Goal: Task Accomplishment & Management: Use online tool/utility

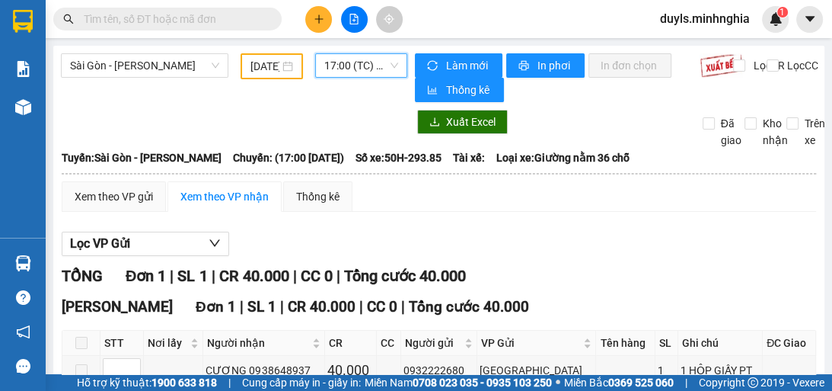
click at [263, 62] on input "[DATE]" at bounding box center [265, 66] width 29 height 17
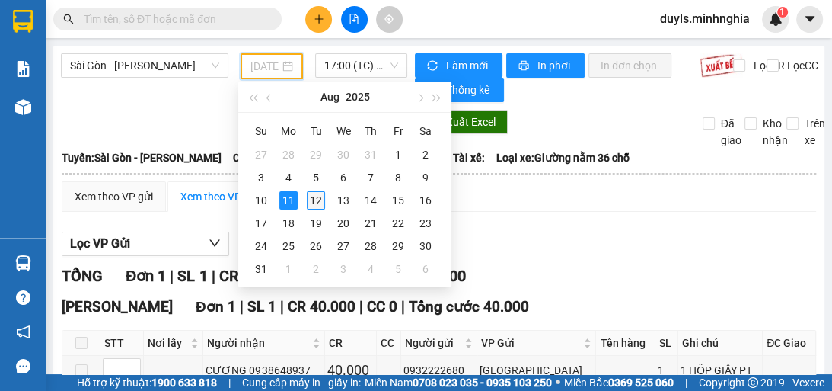
click at [314, 197] on div "12" at bounding box center [316, 200] width 18 height 18
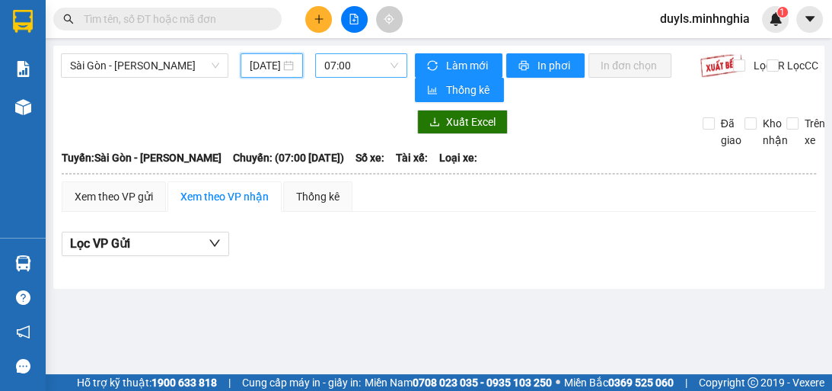
click at [338, 57] on span "07:00" at bounding box center [361, 65] width 74 height 23
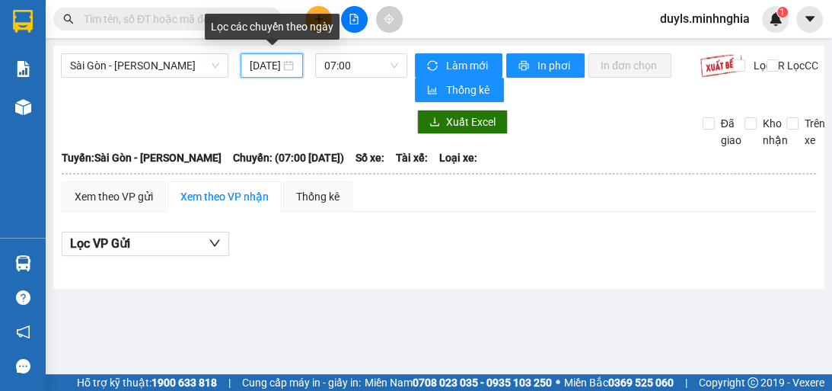
click at [279, 67] on input "[DATE]" at bounding box center [265, 65] width 30 height 17
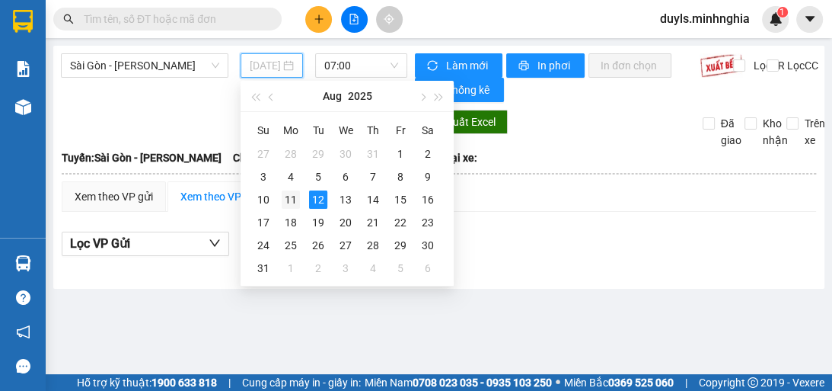
click at [292, 199] on div "11" at bounding box center [291, 199] width 18 height 18
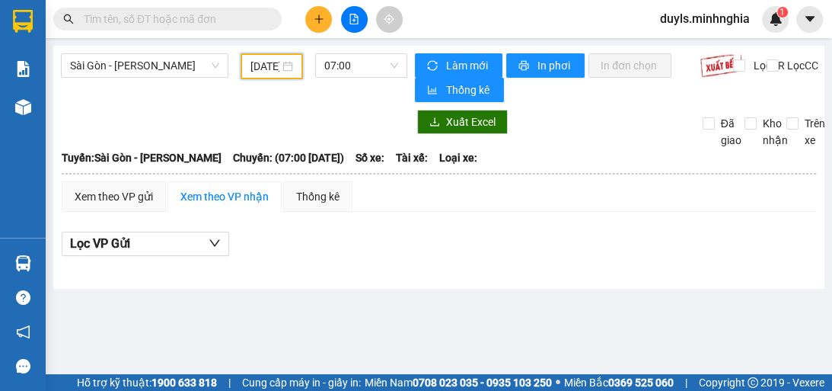
click at [502, 264] on div at bounding box center [439, 268] width 755 height 8
click at [491, 256] on div "Lọc VP Gửi" at bounding box center [439, 248] width 755 height 49
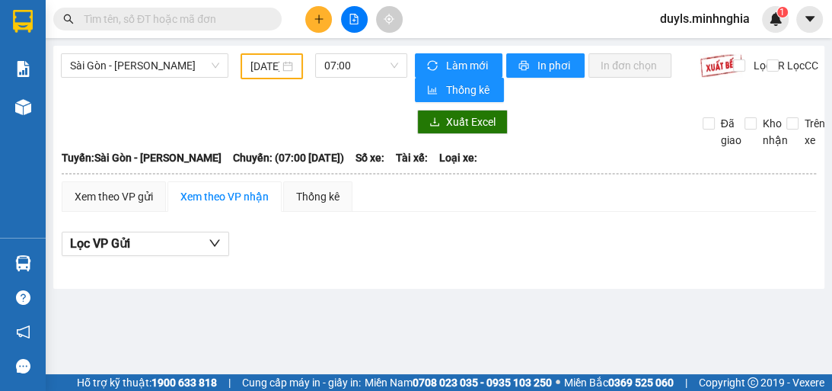
click at [491, 256] on div "Lọc VP Gửi" at bounding box center [439, 248] width 755 height 49
click at [503, 253] on div "Lọc VP Gửi" at bounding box center [439, 243] width 755 height 25
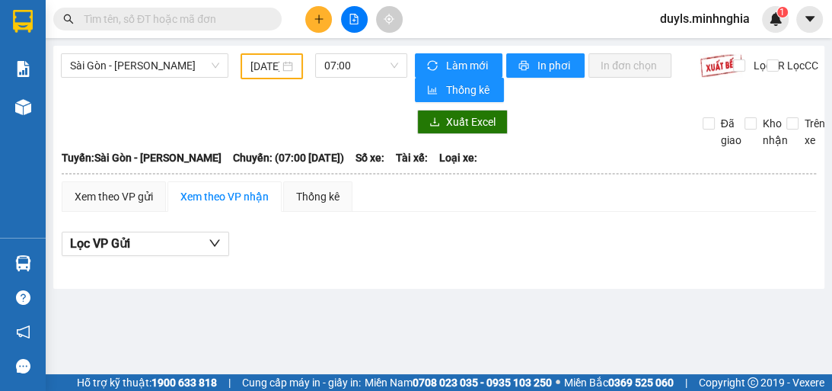
click at [503, 253] on div "Lọc VP Gửi" at bounding box center [439, 243] width 755 height 25
click at [503, 252] on div "Lọc VP Gửi" at bounding box center [439, 243] width 755 height 25
click at [273, 70] on input "[DATE]" at bounding box center [265, 66] width 29 height 17
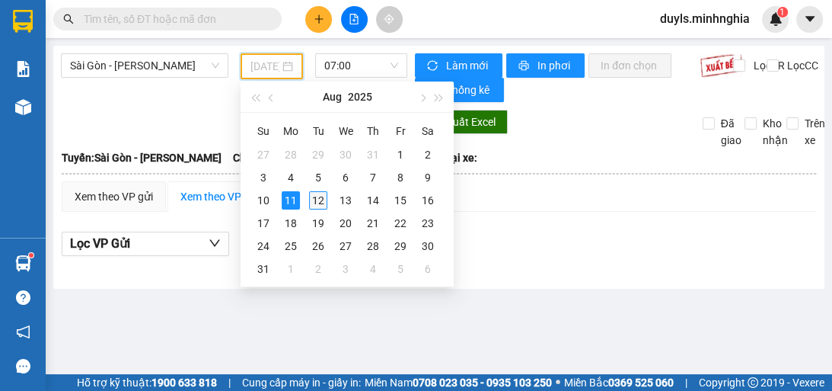
click at [310, 205] on div "12" at bounding box center [318, 200] width 18 height 18
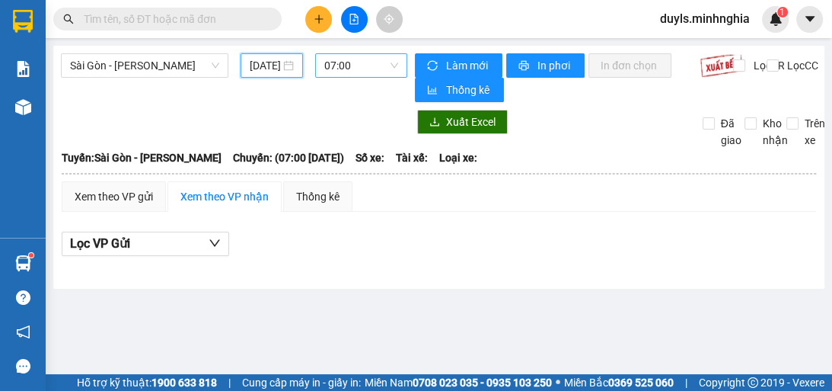
click at [341, 67] on span "07:00" at bounding box center [361, 65] width 74 height 23
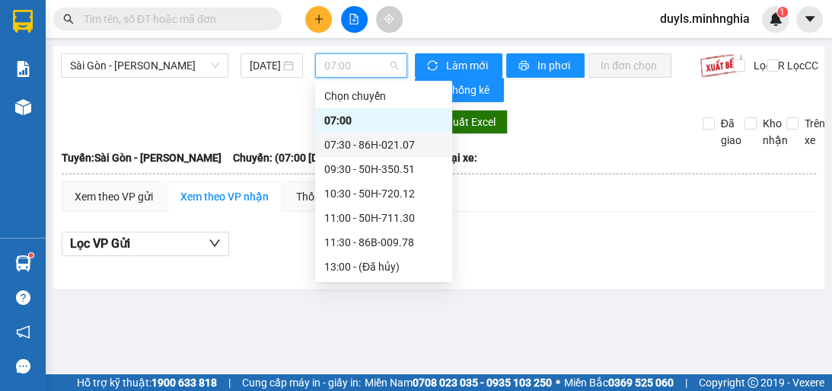
click at [397, 146] on div "07:30 - 86H-021.07" at bounding box center [383, 144] width 119 height 17
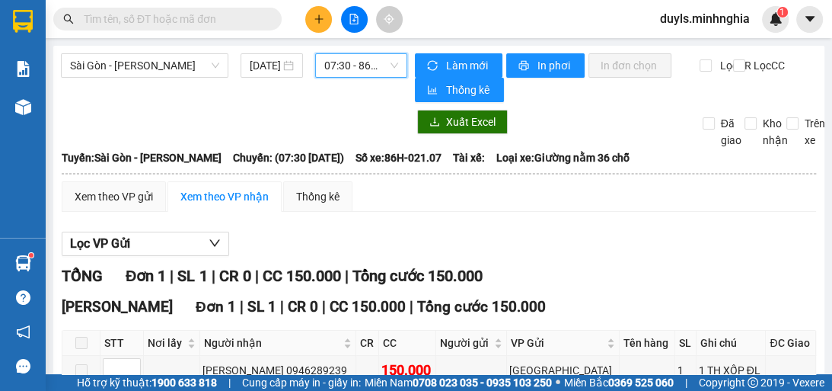
click at [353, 65] on span "07:30 - 86H-021.07" at bounding box center [361, 65] width 74 height 23
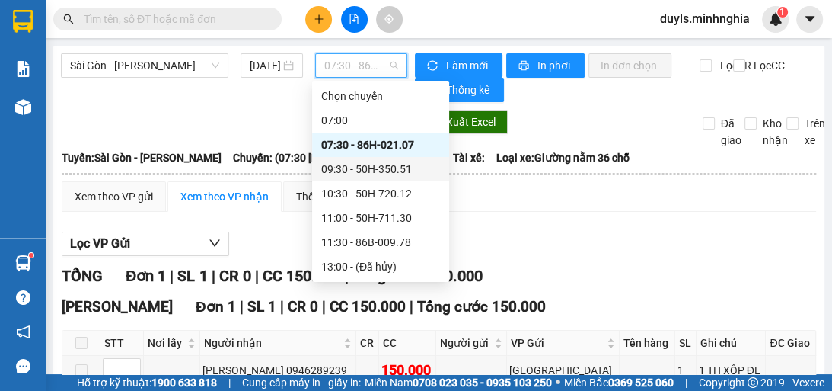
click at [376, 169] on div "09:30 - 50H-350.51" at bounding box center [380, 169] width 119 height 17
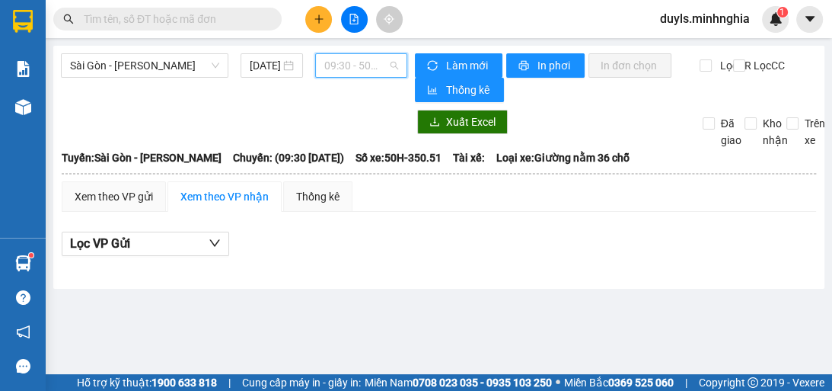
click at [358, 63] on span "09:30 - 50H-350.51" at bounding box center [361, 65] width 74 height 23
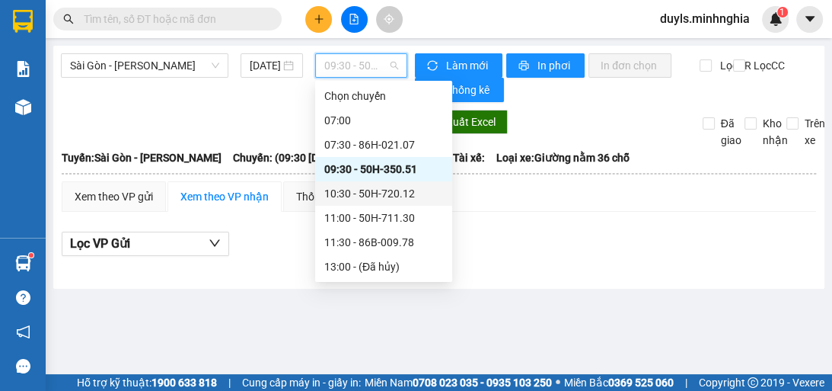
click at [397, 193] on div "10:30 - 50H-720.12" at bounding box center [383, 193] width 119 height 17
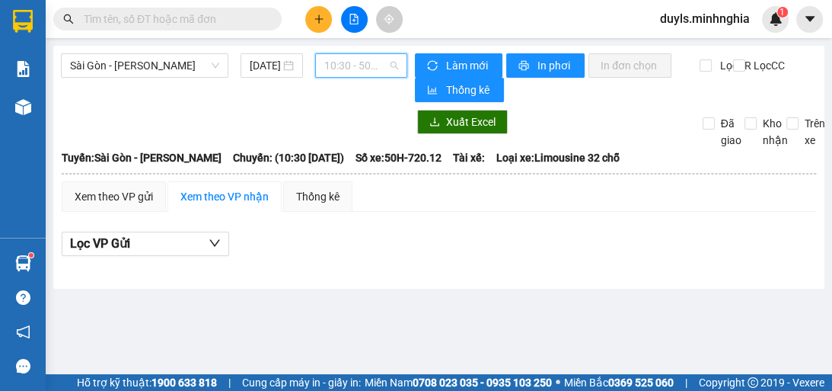
click at [362, 65] on span "10:30 - 50H-720.12" at bounding box center [361, 65] width 74 height 23
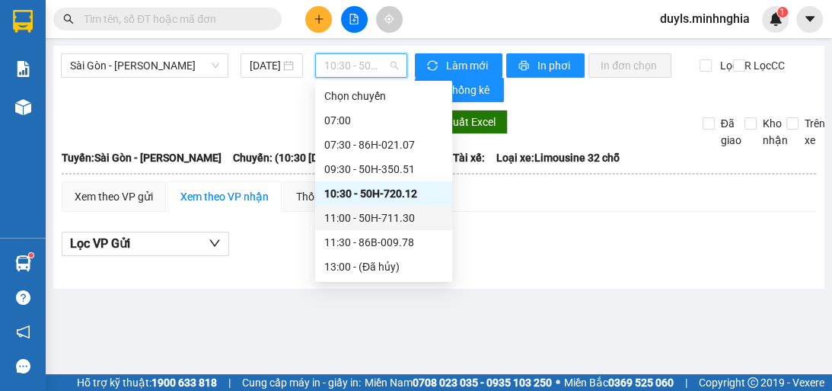
click at [413, 216] on div "11:00 - 50H-711.30" at bounding box center [383, 217] width 119 height 17
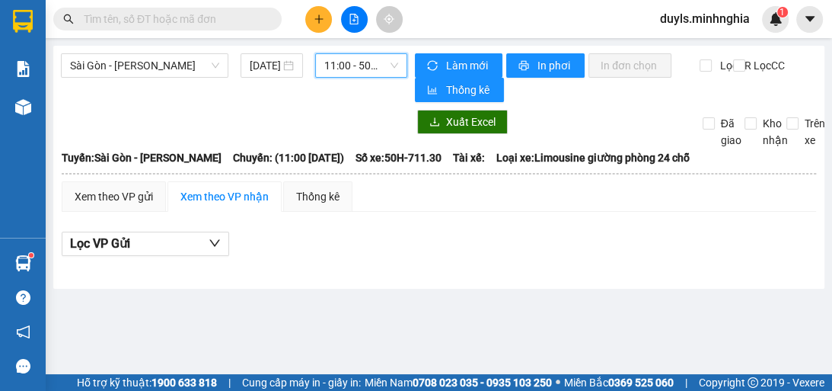
click at [359, 61] on span "11:00 - 50H-711.30" at bounding box center [361, 65] width 74 height 23
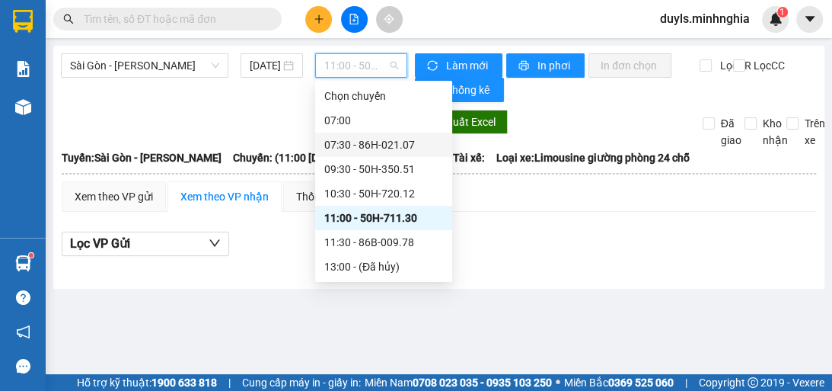
click at [391, 155] on div "07:30 - 86H-021.07" at bounding box center [383, 144] width 137 height 24
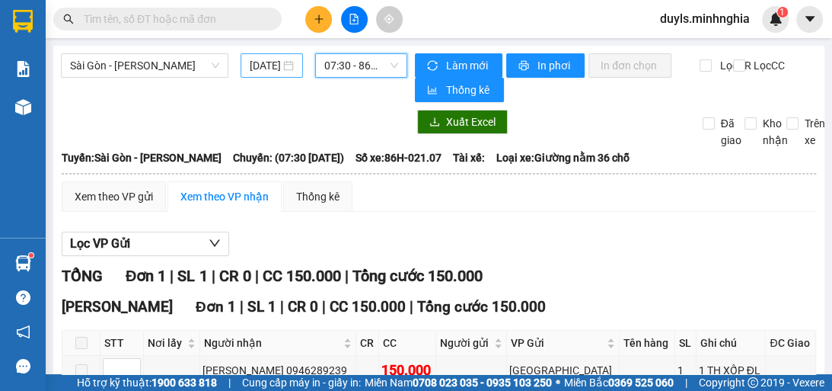
click at [246, 67] on div "[DATE]" at bounding box center [272, 65] width 62 height 24
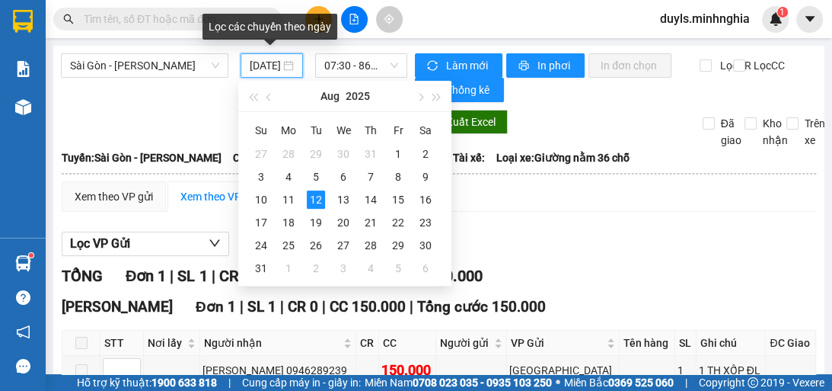
scroll to position [0, 24]
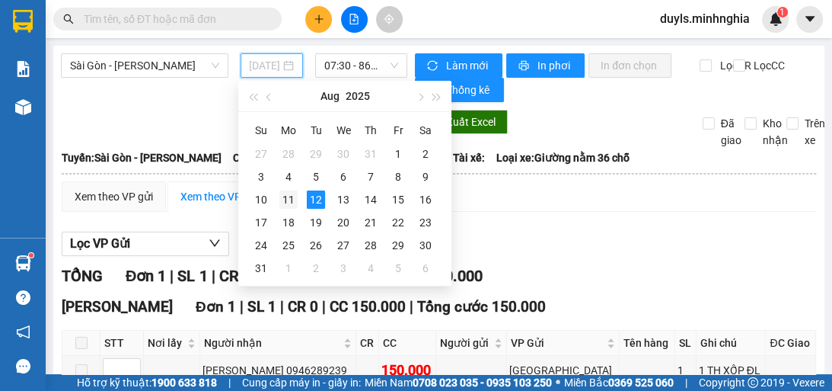
click at [293, 200] on div "11" at bounding box center [288, 199] width 18 height 18
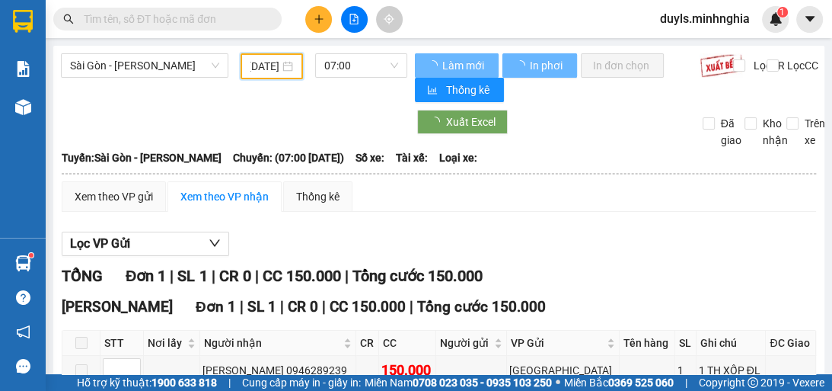
scroll to position [0, 23]
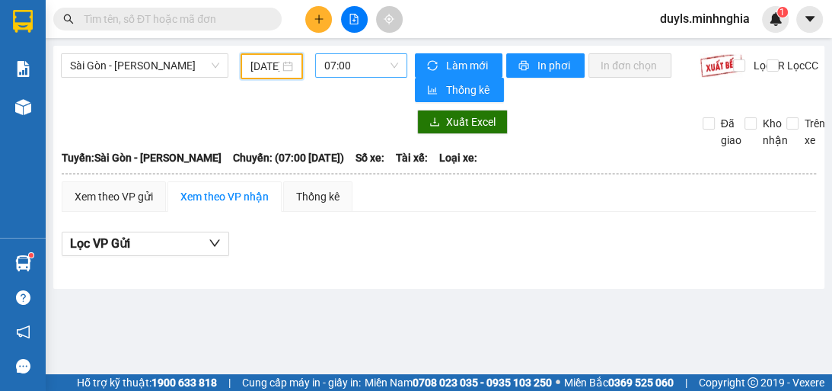
click at [353, 63] on span "07:00" at bounding box center [361, 65] width 74 height 23
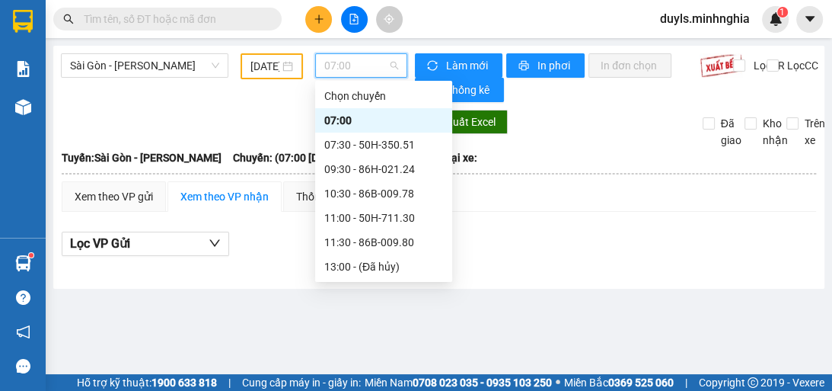
scroll to position [183, 0]
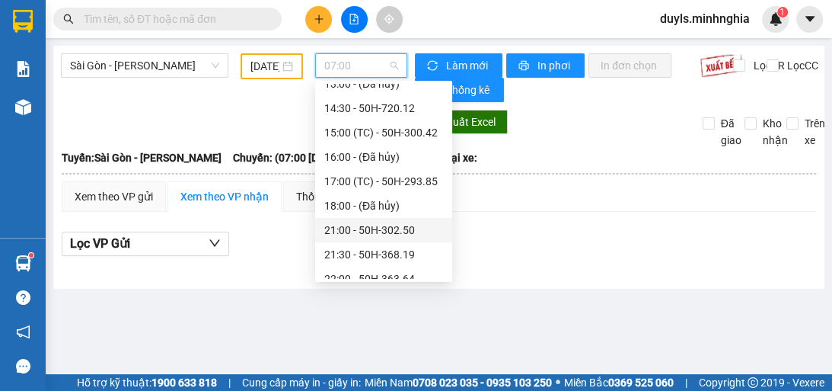
click at [393, 230] on div "21:00 - 50H-302.50" at bounding box center [383, 230] width 119 height 17
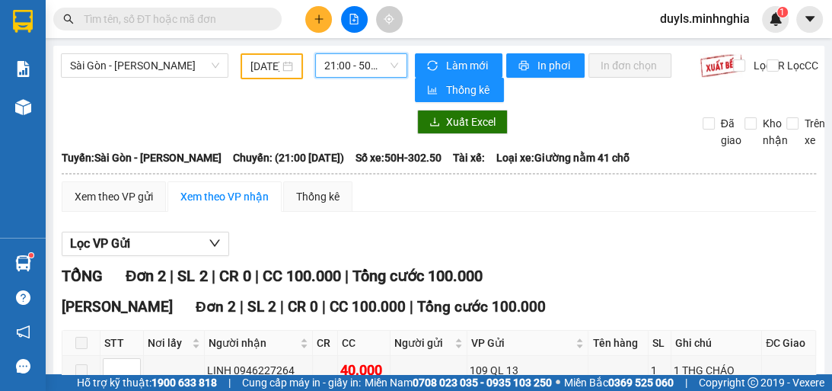
click at [360, 72] on span "21:00 - 50H-302.50" at bounding box center [361, 65] width 74 height 23
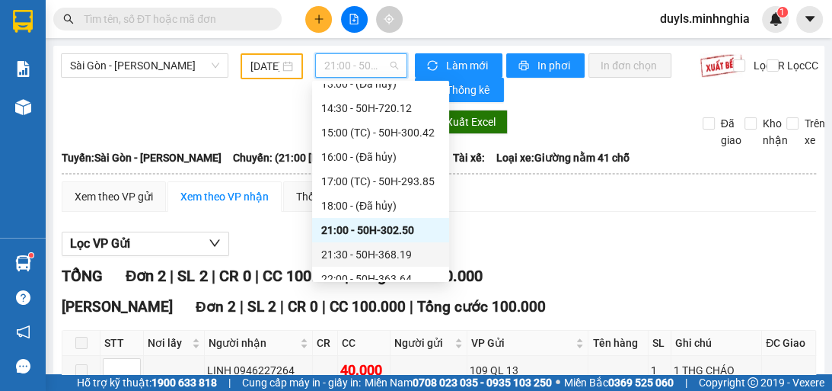
click at [383, 256] on div "21:30 - 50H-368.19" at bounding box center [380, 254] width 119 height 17
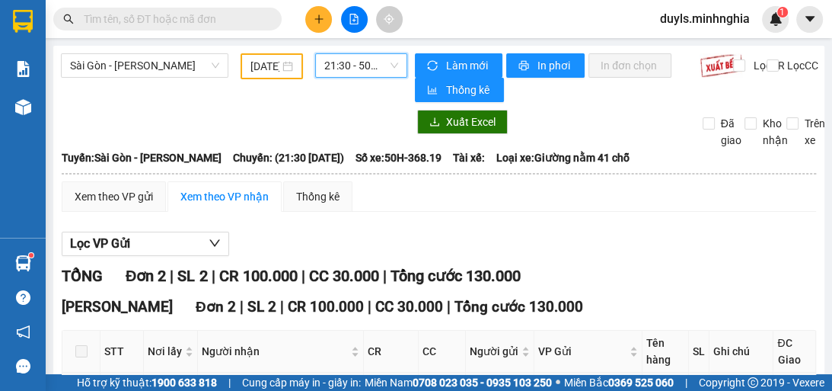
scroll to position [117, 0]
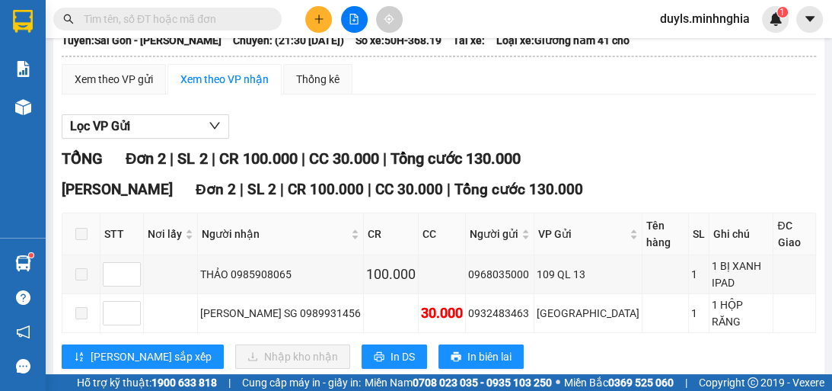
click at [590, 153] on div "TỔNG Đơn 2 | SL 2 | CR 100.000 | CC 30.000 | Tổng cước 130.000" at bounding box center [439, 159] width 755 height 24
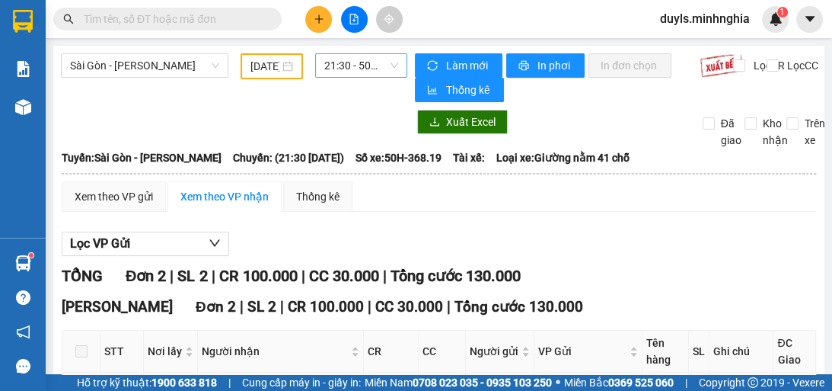
click at [375, 72] on span "21:30 - 50H-368.19" at bounding box center [361, 65] width 74 height 23
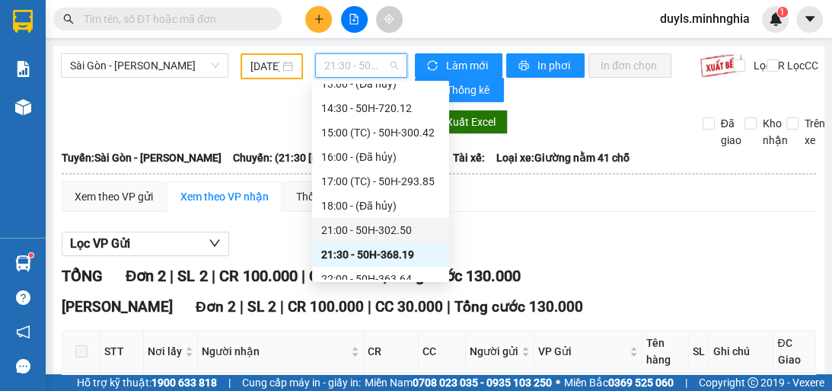
click at [426, 232] on div "21:00 - 50H-302.50" at bounding box center [380, 230] width 119 height 17
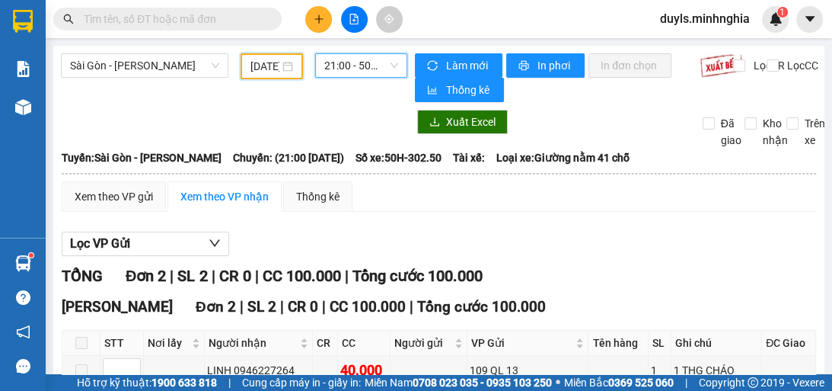
click at [275, 65] on input "[DATE]" at bounding box center [265, 66] width 29 height 17
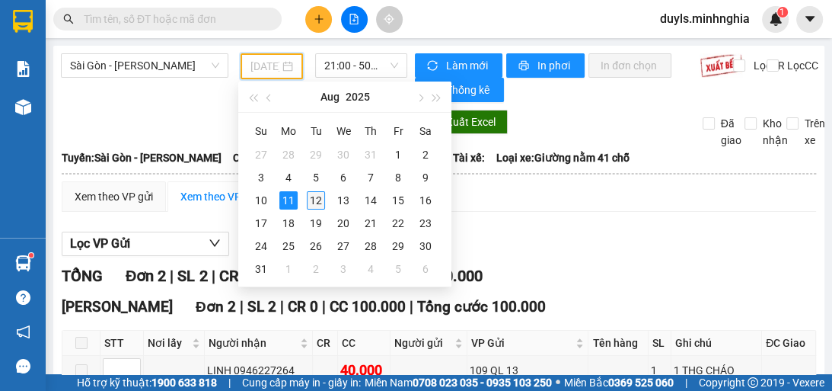
click at [320, 201] on div "12" at bounding box center [316, 200] width 18 height 18
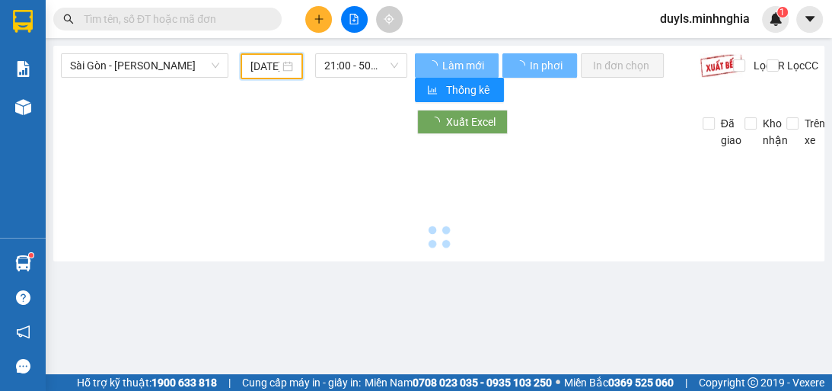
type input "[DATE]"
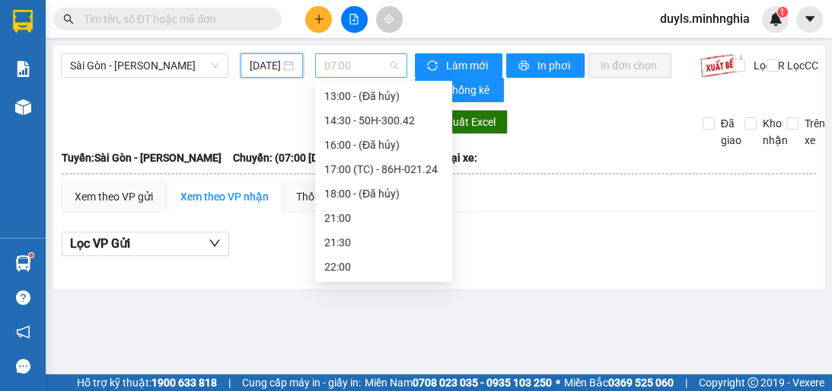
scroll to position [24, 0]
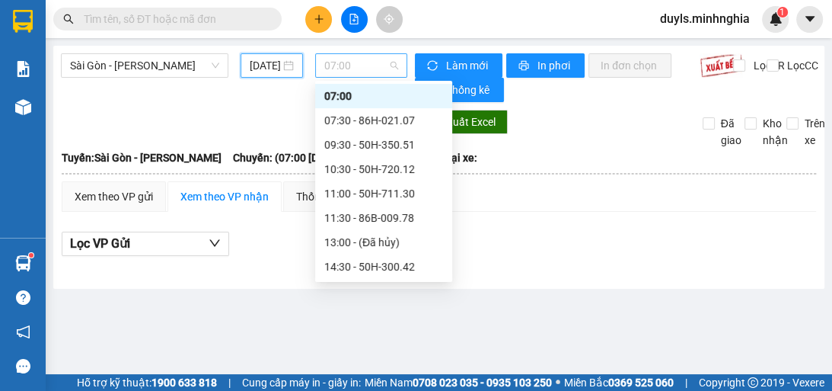
click at [353, 71] on span "07:00" at bounding box center [361, 65] width 74 height 23
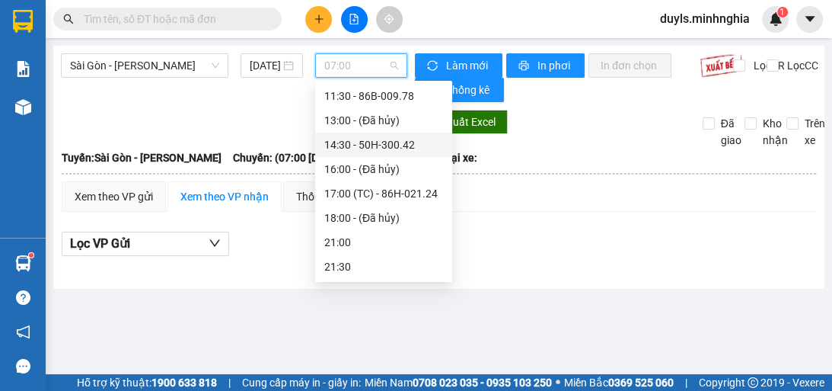
scroll to position [0, 0]
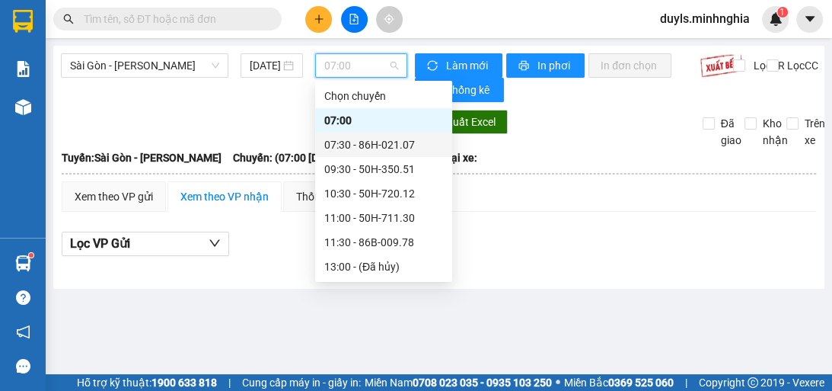
click at [404, 139] on div "07:30 - 86H-021.07" at bounding box center [383, 144] width 119 height 17
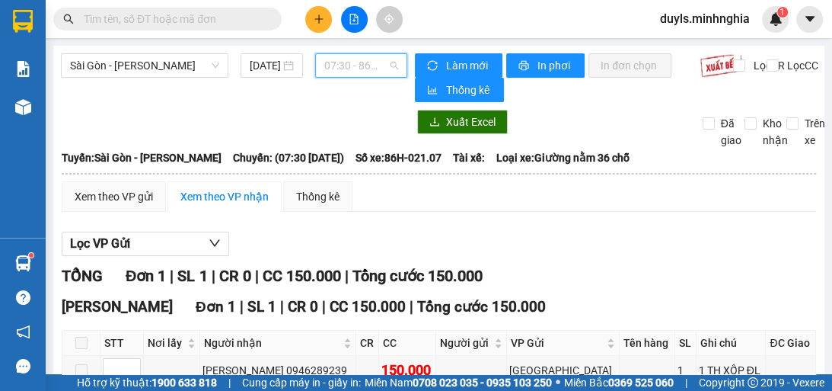
click at [325, 67] on span "07:30 - 86H-021.07" at bounding box center [361, 65] width 74 height 23
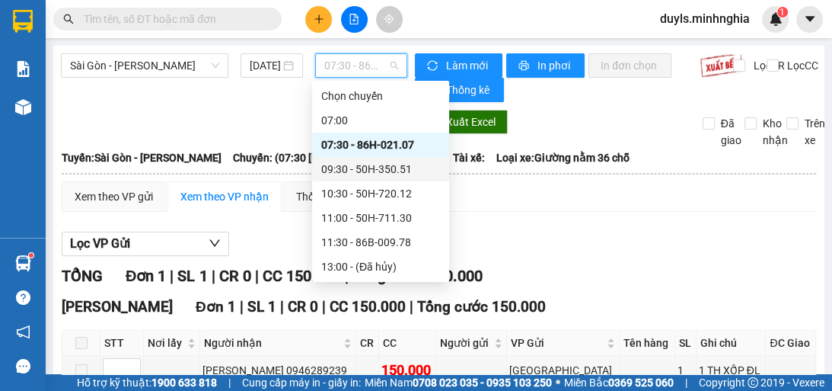
click at [387, 169] on div "09:30 - 50H-350.51" at bounding box center [380, 169] width 119 height 17
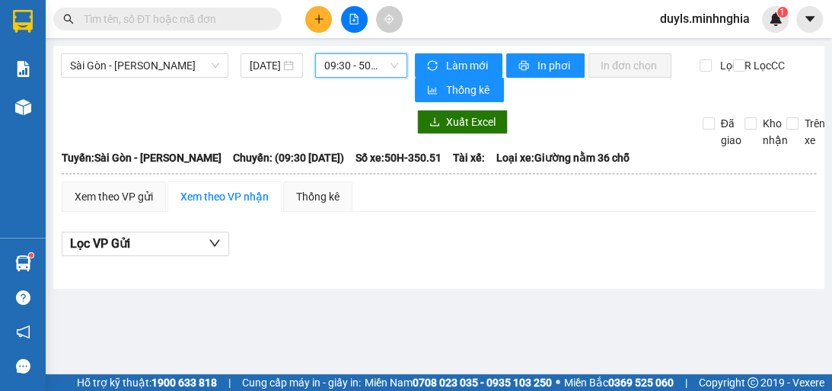
click at [359, 69] on span "09:30 - 50H-350.51" at bounding box center [361, 65] width 74 height 23
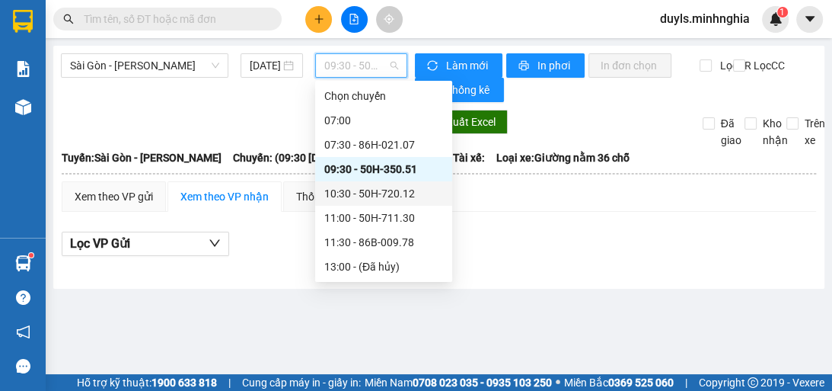
click at [381, 193] on div "10:30 - 50H-720.12" at bounding box center [383, 193] width 119 height 17
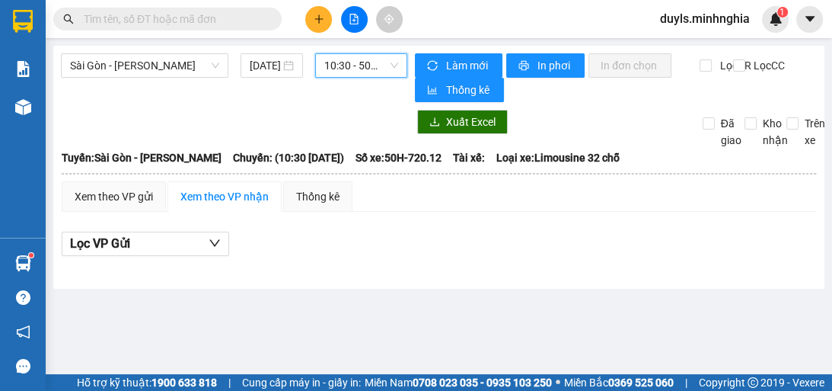
click at [342, 69] on span "10:30 - 50H-720.12" at bounding box center [361, 65] width 74 height 23
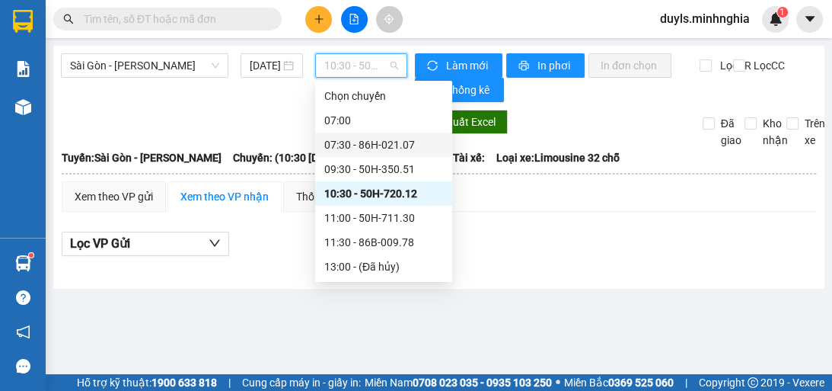
click at [391, 148] on div "07:30 - 86H-021.07" at bounding box center [383, 144] width 119 height 17
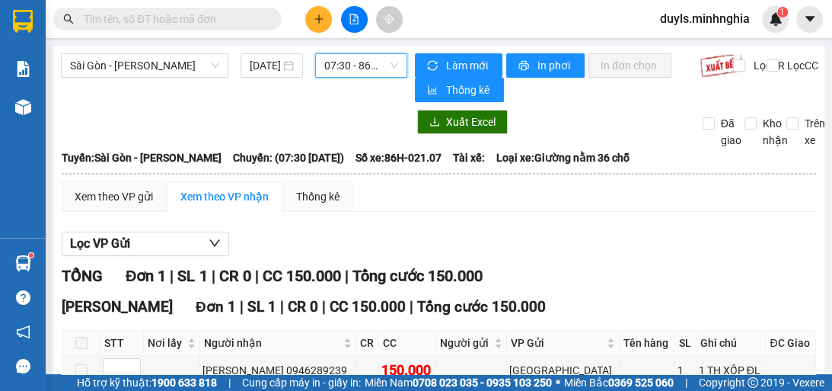
click at [380, 69] on span "07:30 - 86H-021.07" at bounding box center [361, 65] width 74 height 23
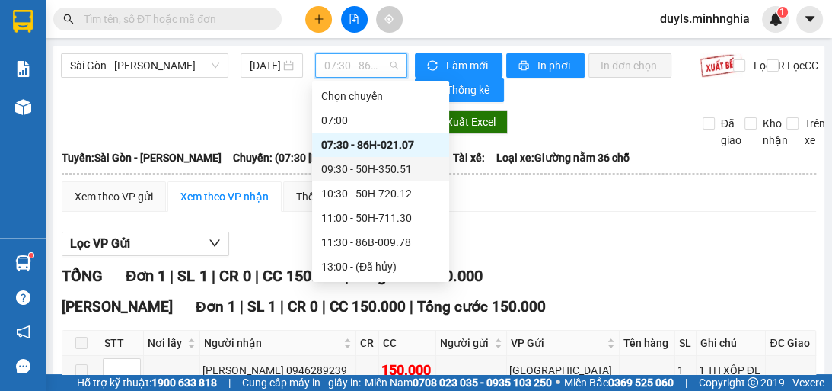
click at [405, 174] on div "09:30 - 50H-350.51" at bounding box center [380, 169] width 119 height 17
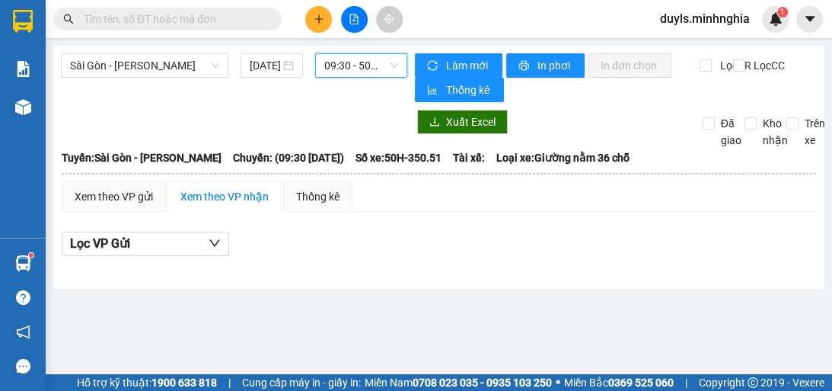
click at [405, 174] on hr at bounding box center [439, 174] width 755 height 2
